Goal: Check status

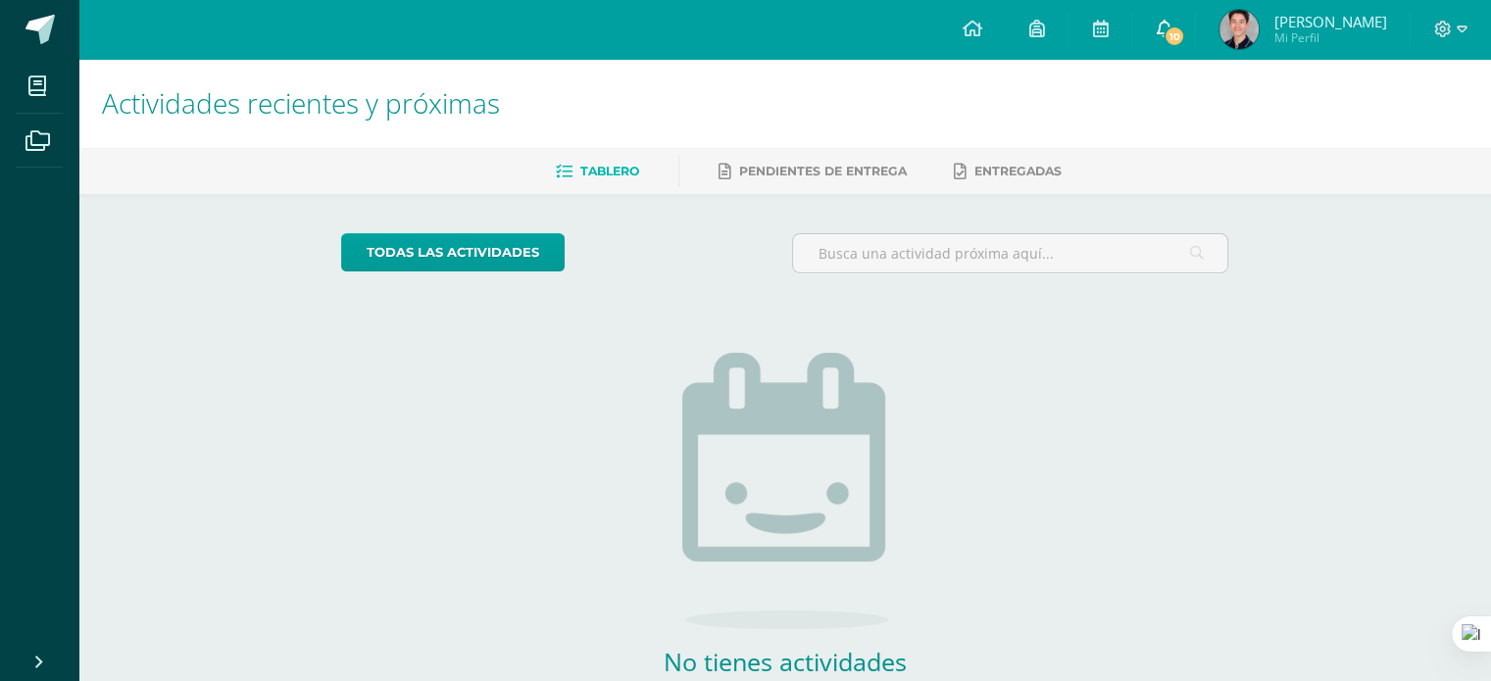
click at [1164, 40] on span "10" at bounding box center [1174, 36] width 22 height 22
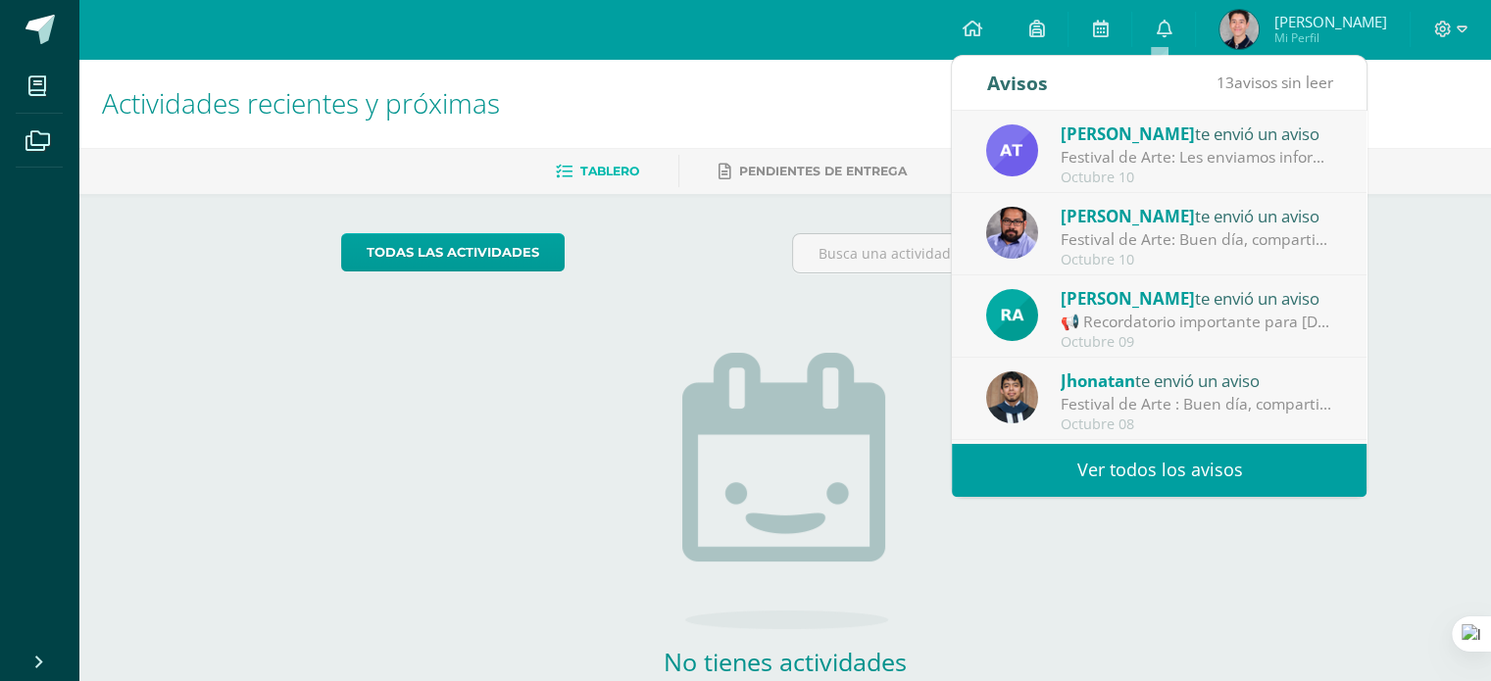
scroll to position [325, 0]
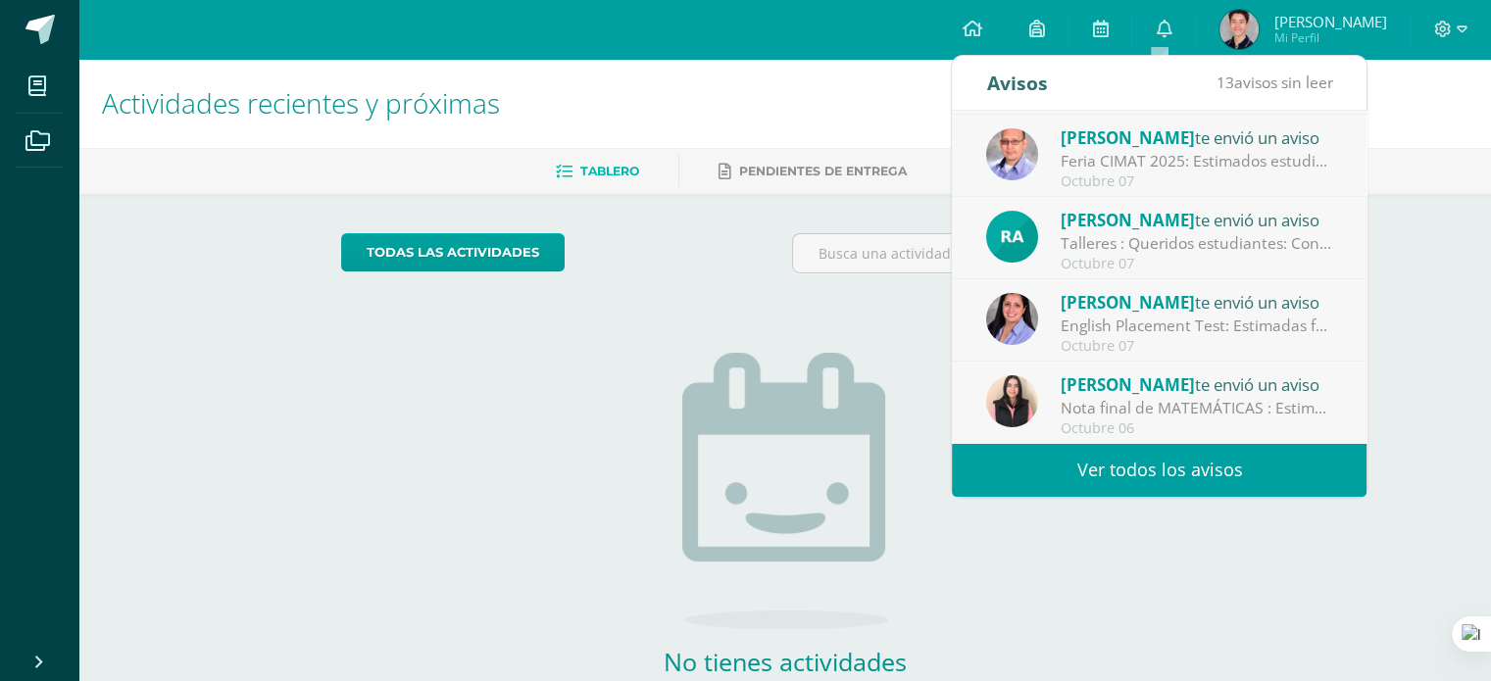
click at [1288, 45] on span "Mi Perfil" at bounding box center [1329, 37] width 113 height 17
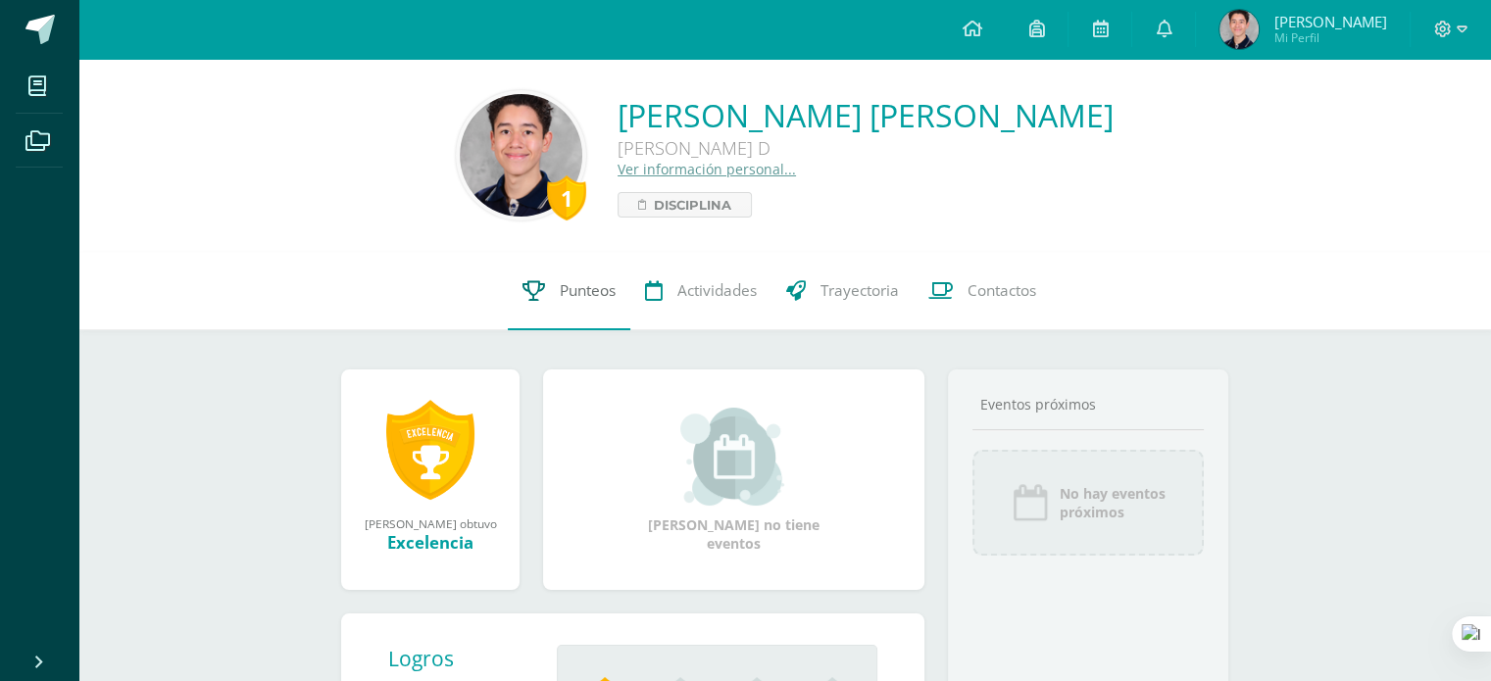
click at [582, 289] on span "Punteos" at bounding box center [588, 290] width 56 height 21
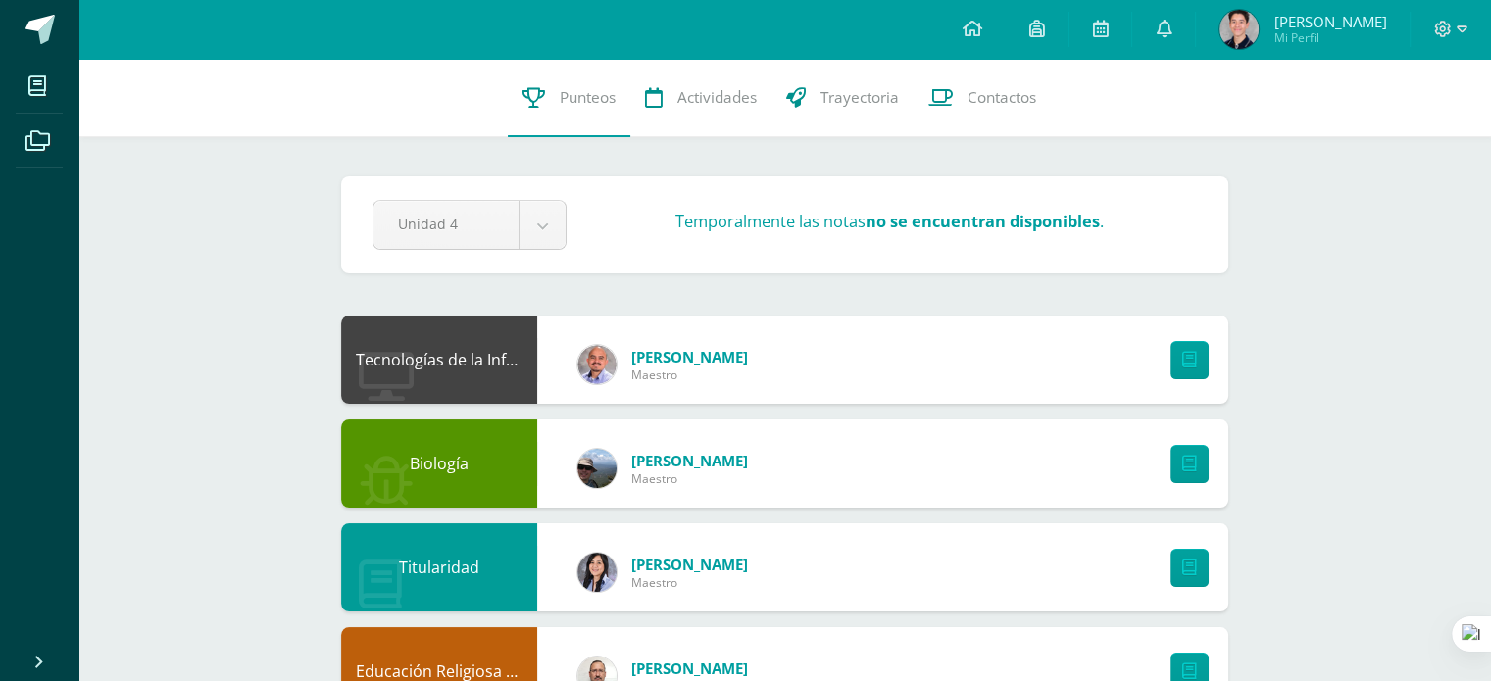
click at [732, 460] on span "Gerardo Callejas" at bounding box center [689, 461] width 117 height 20
